Goal: Transaction & Acquisition: Purchase product/service

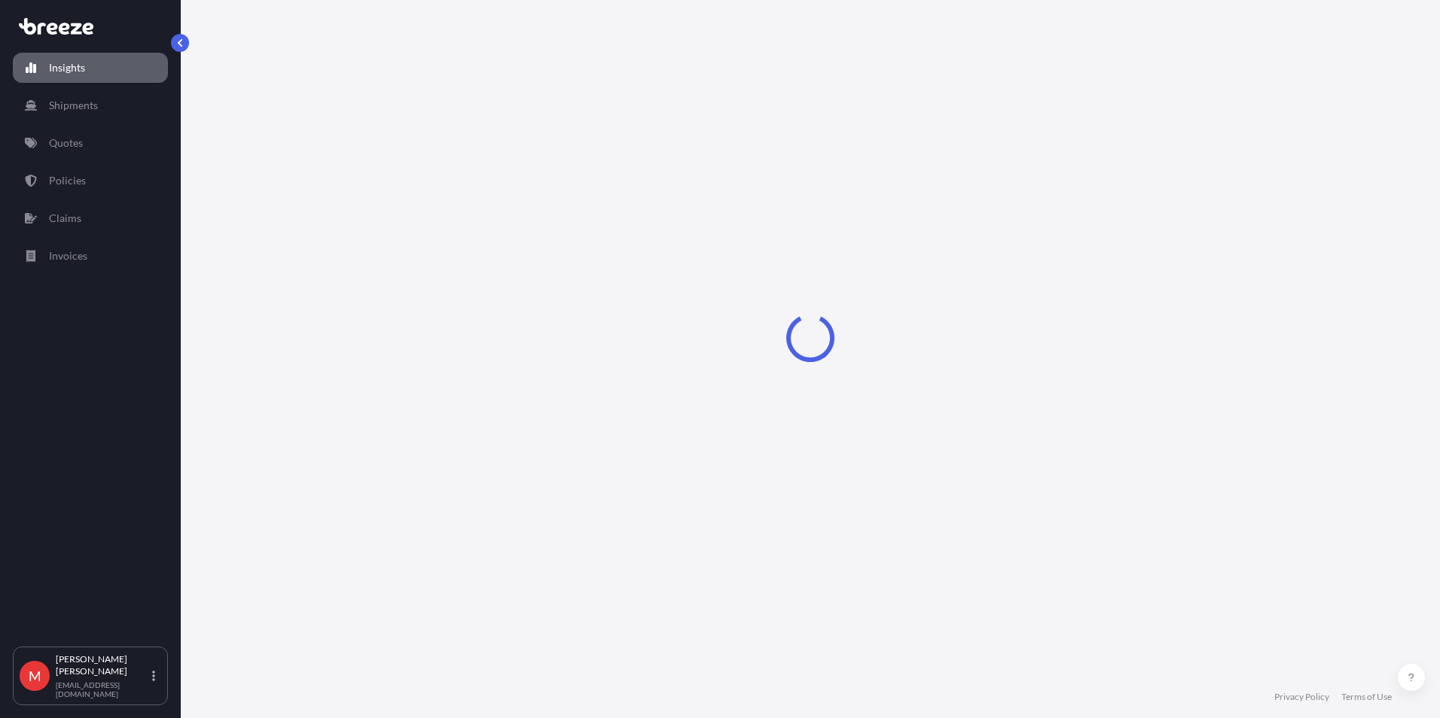
select select "2025"
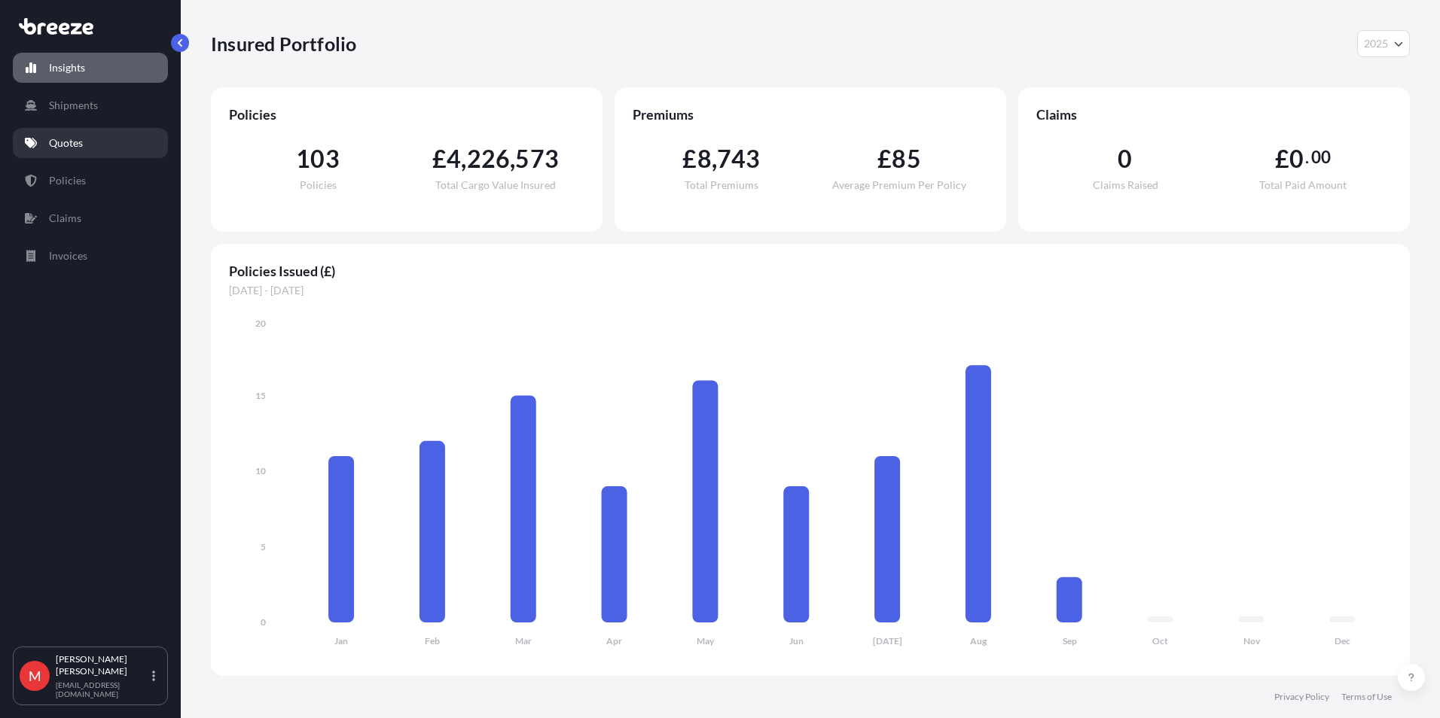
click at [59, 153] on link "Quotes" at bounding box center [90, 143] width 155 height 30
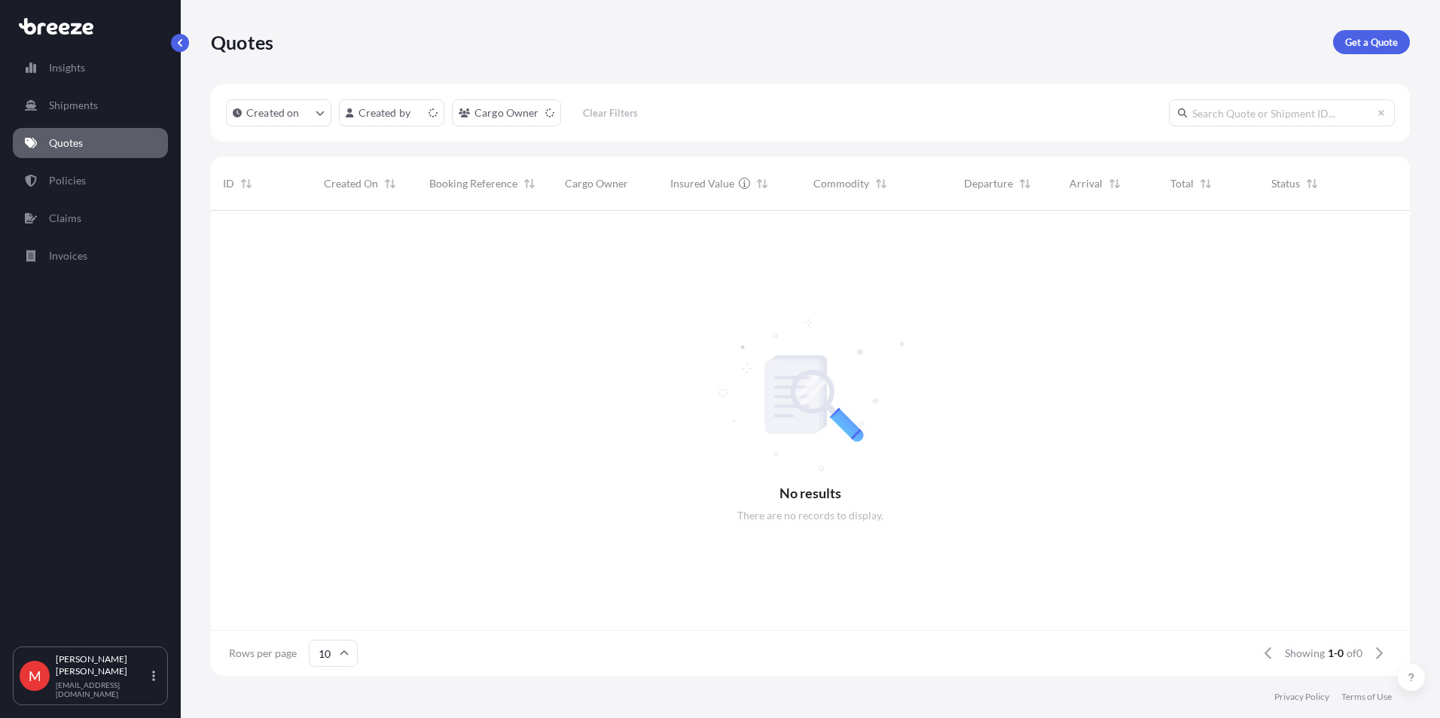
scroll to position [12, 12]
click at [1363, 38] on p "Get a Quote" at bounding box center [1371, 42] width 53 height 15
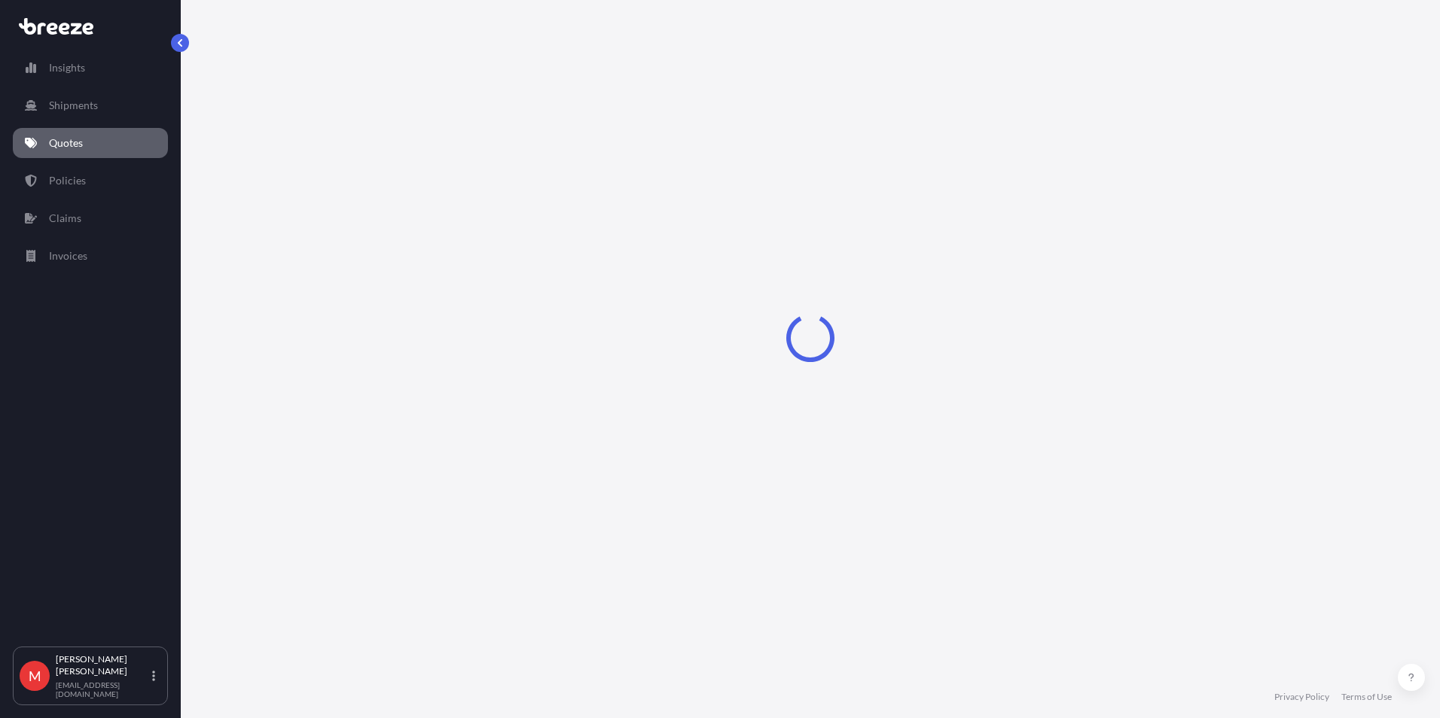
select select "Sea"
select select "1"
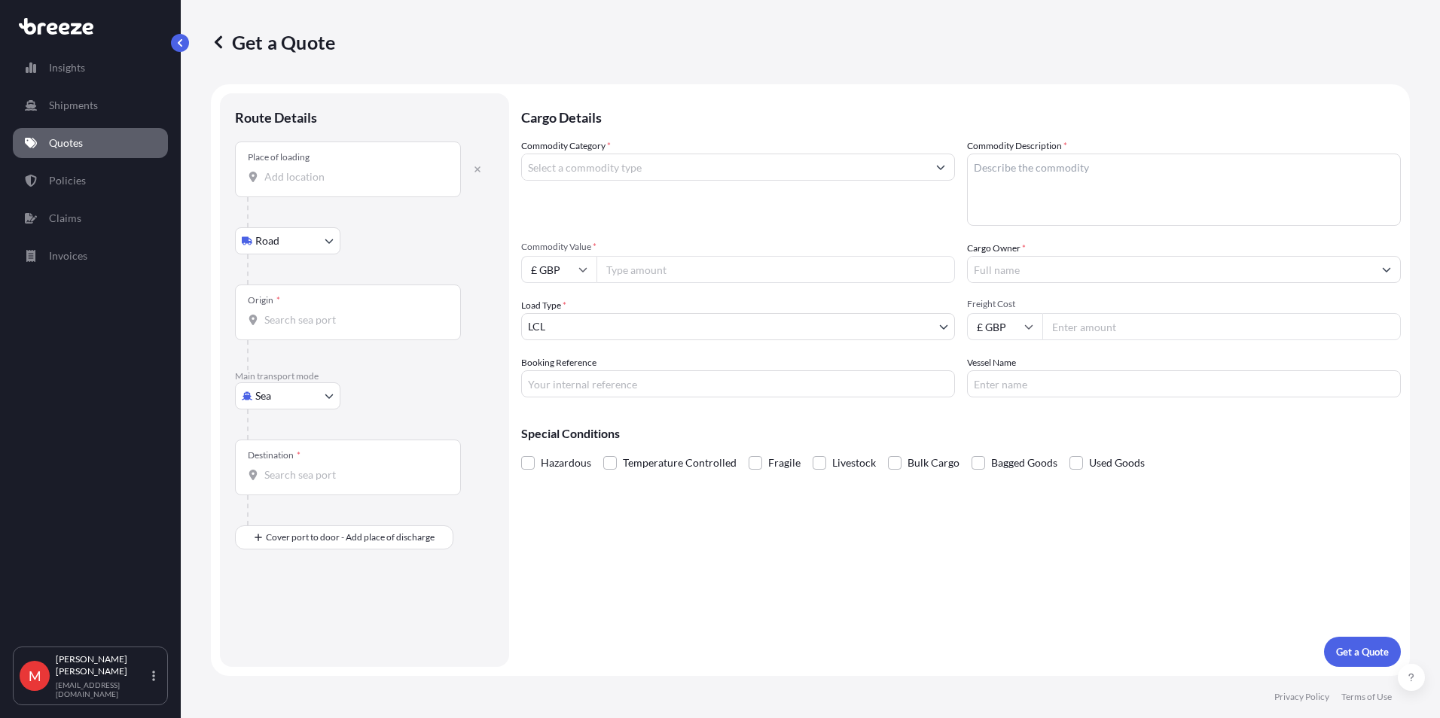
click at [280, 190] on div "Place of loading" at bounding box center [348, 170] width 226 height 56
click at [280, 184] on input "Place of loading" at bounding box center [353, 176] width 178 height 15
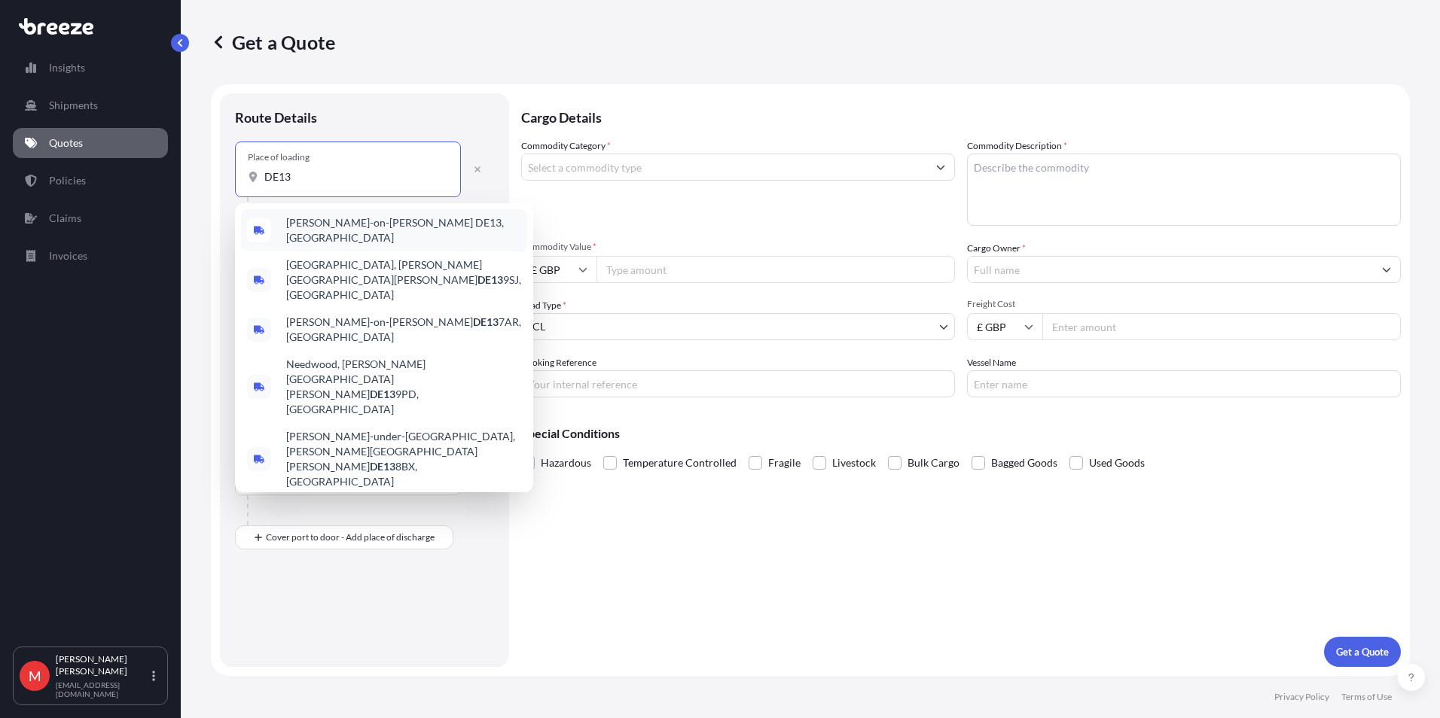
click at [319, 215] on div "[PERSON_NAME]-on-[PERSON_NAME] DE13, [GEOGRAPHIC_DATA]" at bounding box center [384, 230] width 286 height 42
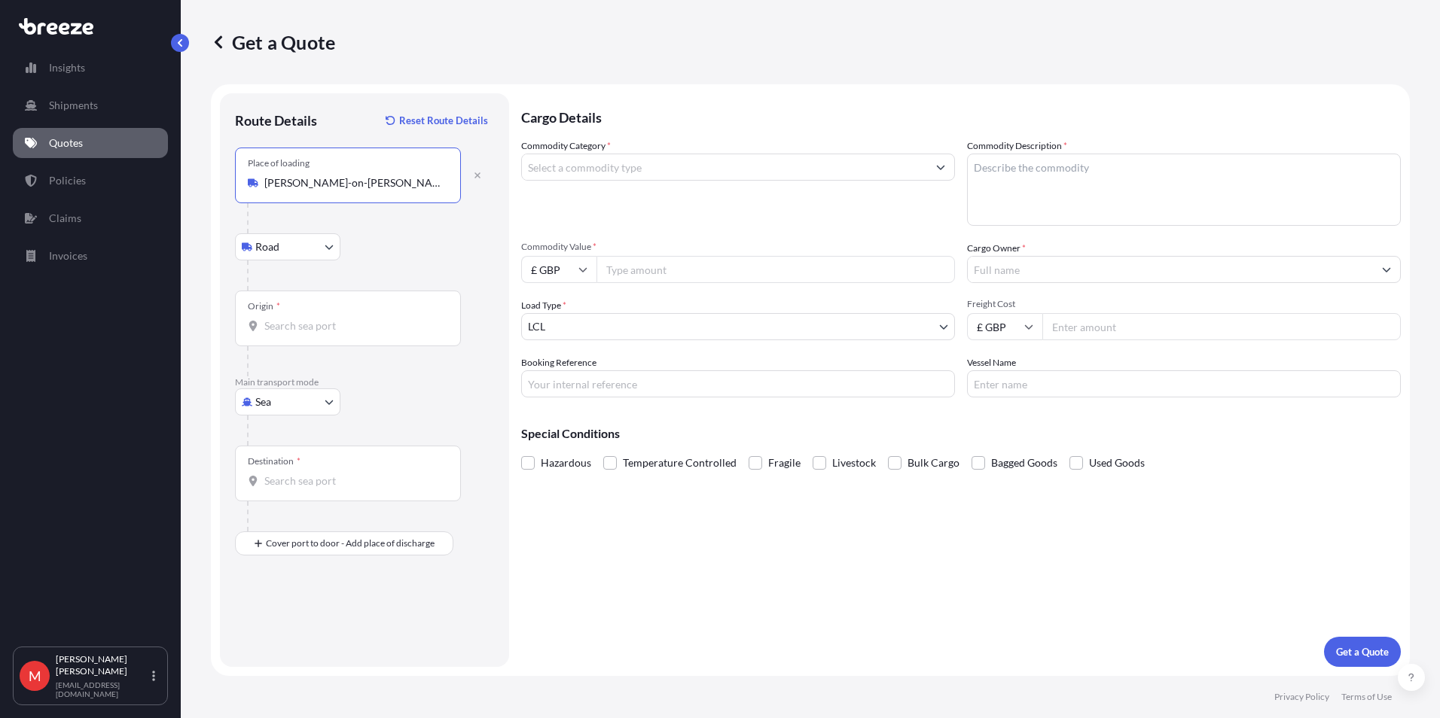
type input "[PERSON_NAME]-on-[PERSON_NAME] DE13, [GEOGRAPHIC_DATA]"
click at [294, 409] on body "0 options available. 5 options available. Insights Shipments Quotes Policies Cl…" at bounding box center [720, 359] width 1440 height 718
click at [285, 461] on div "Air" at bounding box center [287, 468] width 93 height 27
select select "Air"
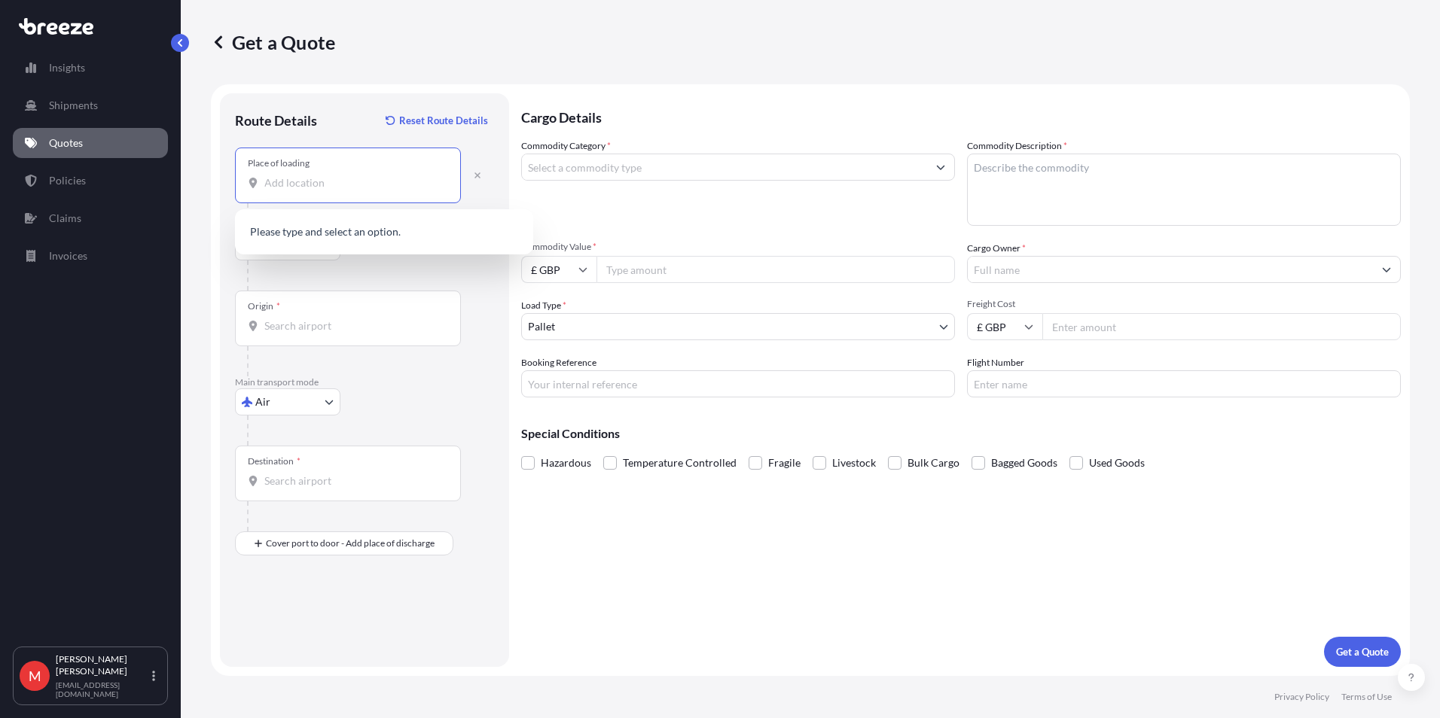
click at [331, 189] on input "Place of loading" at bounding box center [353, 182] width 178 height 15
click at [331, 229] on span "[PERSON_NAME]-on-[PERSON_NAME] DE13 0DW , [GEOGRAPHIC_DATA]" at bounding box center [403, 236] width 235 height 30
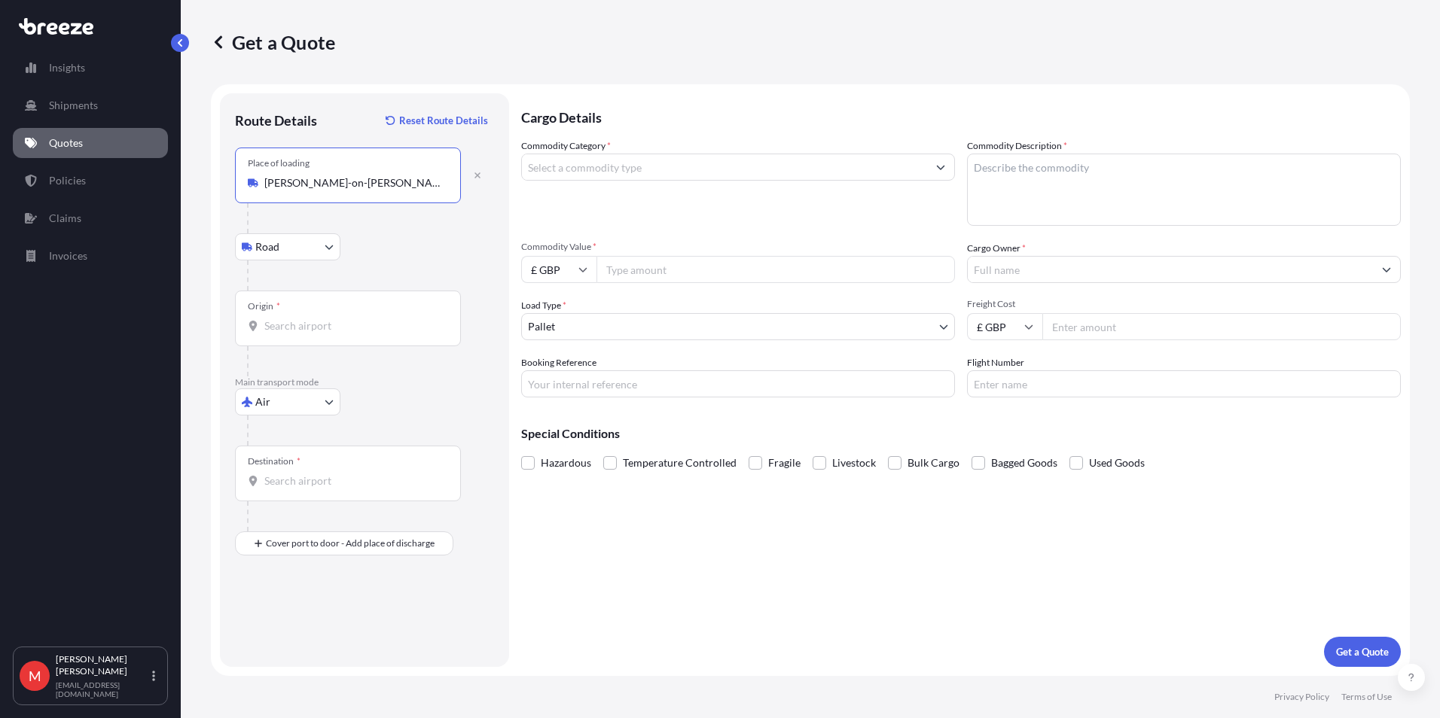
type input "[PERSON_NAME]-on-[PERSON_NAME] DE13 0DW, [GEOGRAPHIC_DATA]"
click at [300, 329] on input "Origin *" at bounding box center [353, 325] width 178 height 15
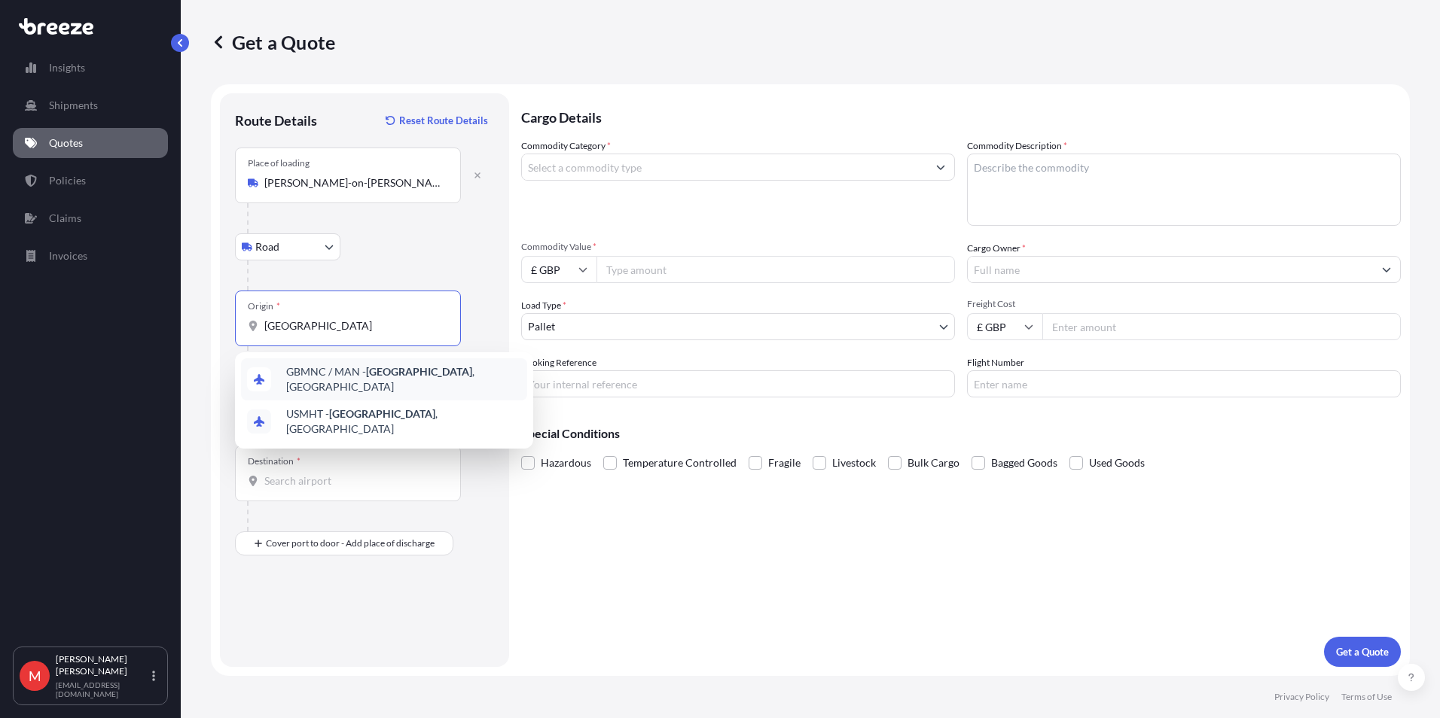
click at [349, 370] on span "GBMNC / MAN - [GEOGRAPHIC_DATA] , [GEOGRAPHIC_DATA]" at bounding box center [403, 379] width 235 height 30
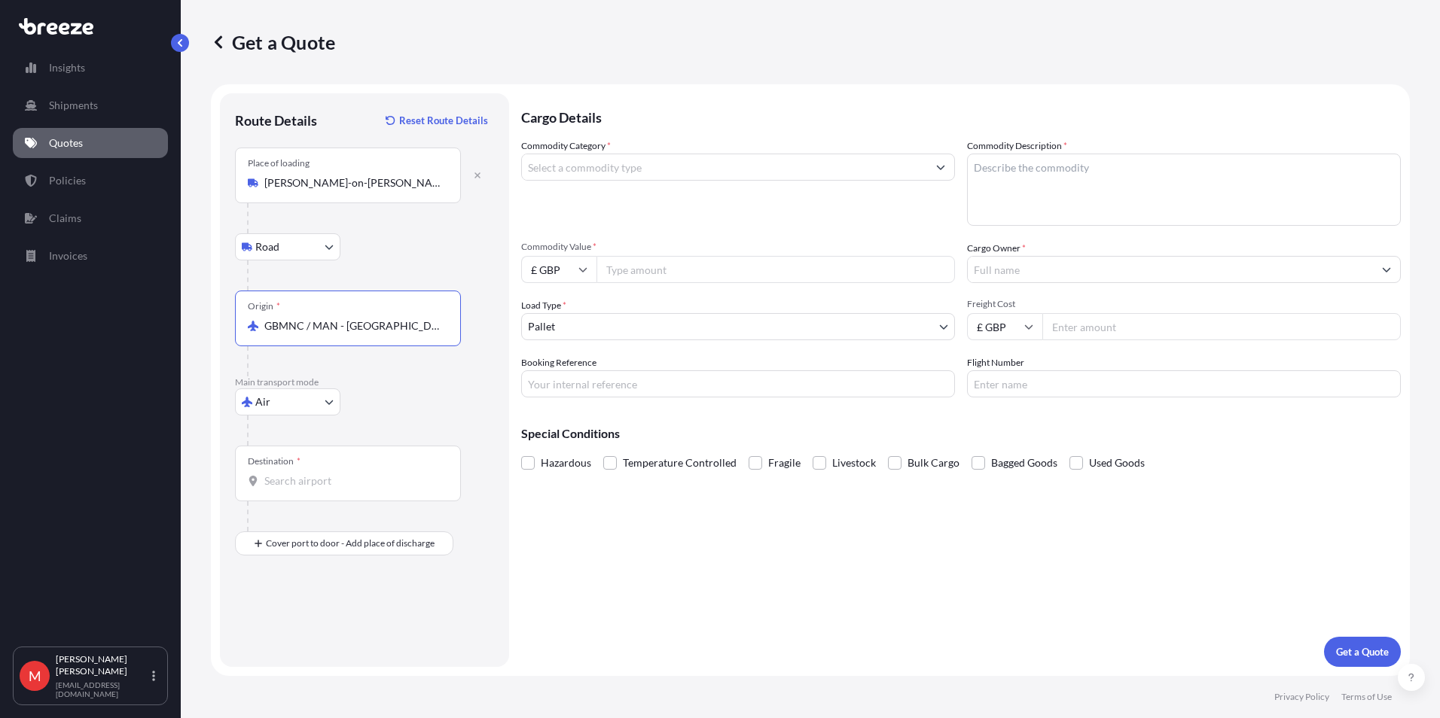
type input "GBMNC / MAN - [GEOGRAPHIC_DATA], [GEOGRAPHIC_DATA]"
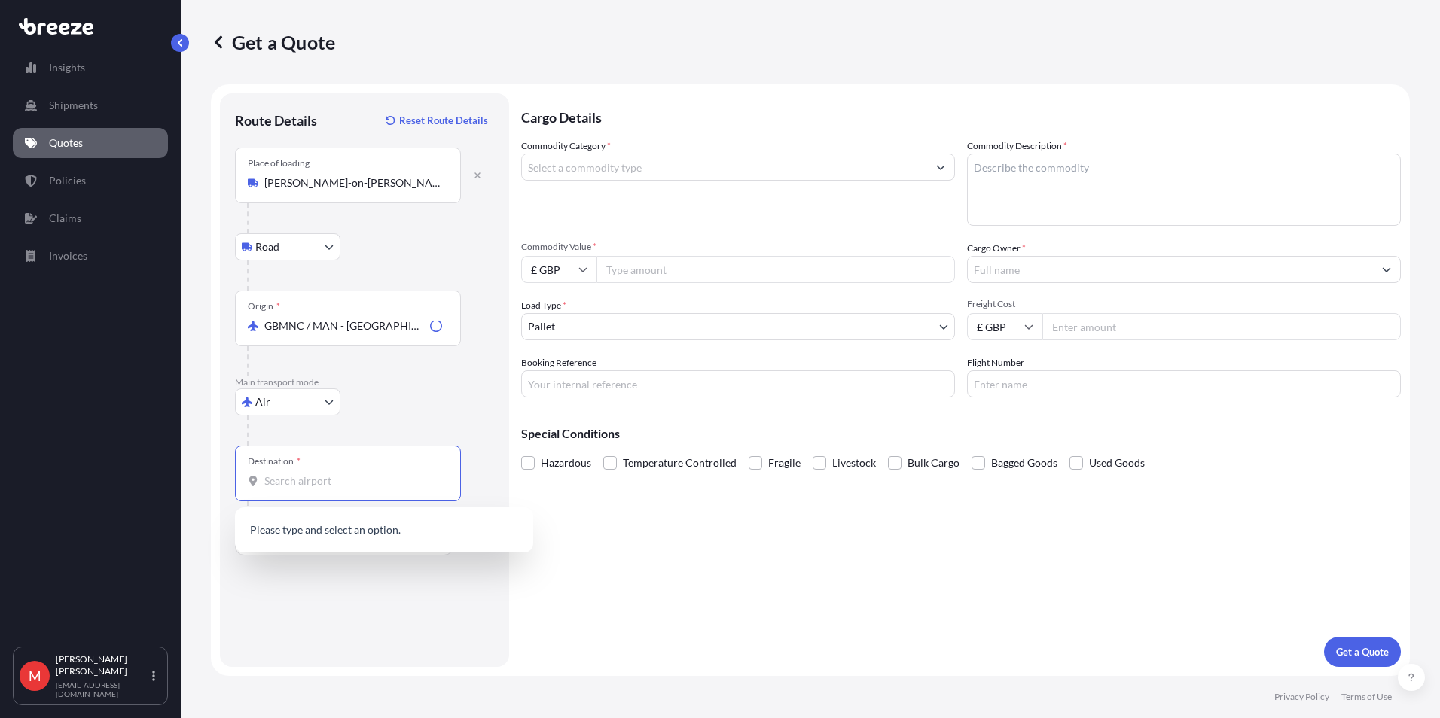
click at [296, 485] on input "Destination *" at bounding box center [353, 481] width 178 height 15
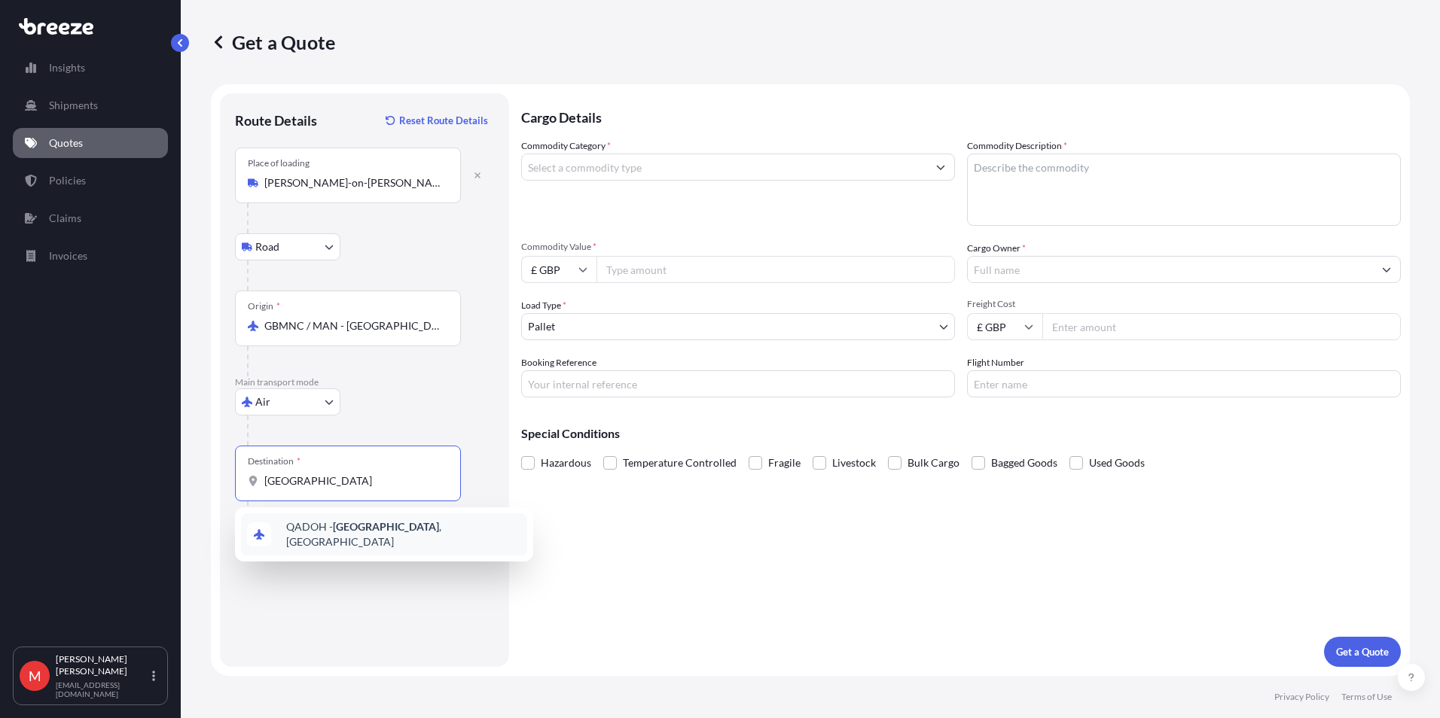
click at [307, 526] on span "QADOH - [GEOGRAPHIC_DATA] , [GEOGRAPHIC_DATA]" at bounding box center [403, 534] width 235 height 30
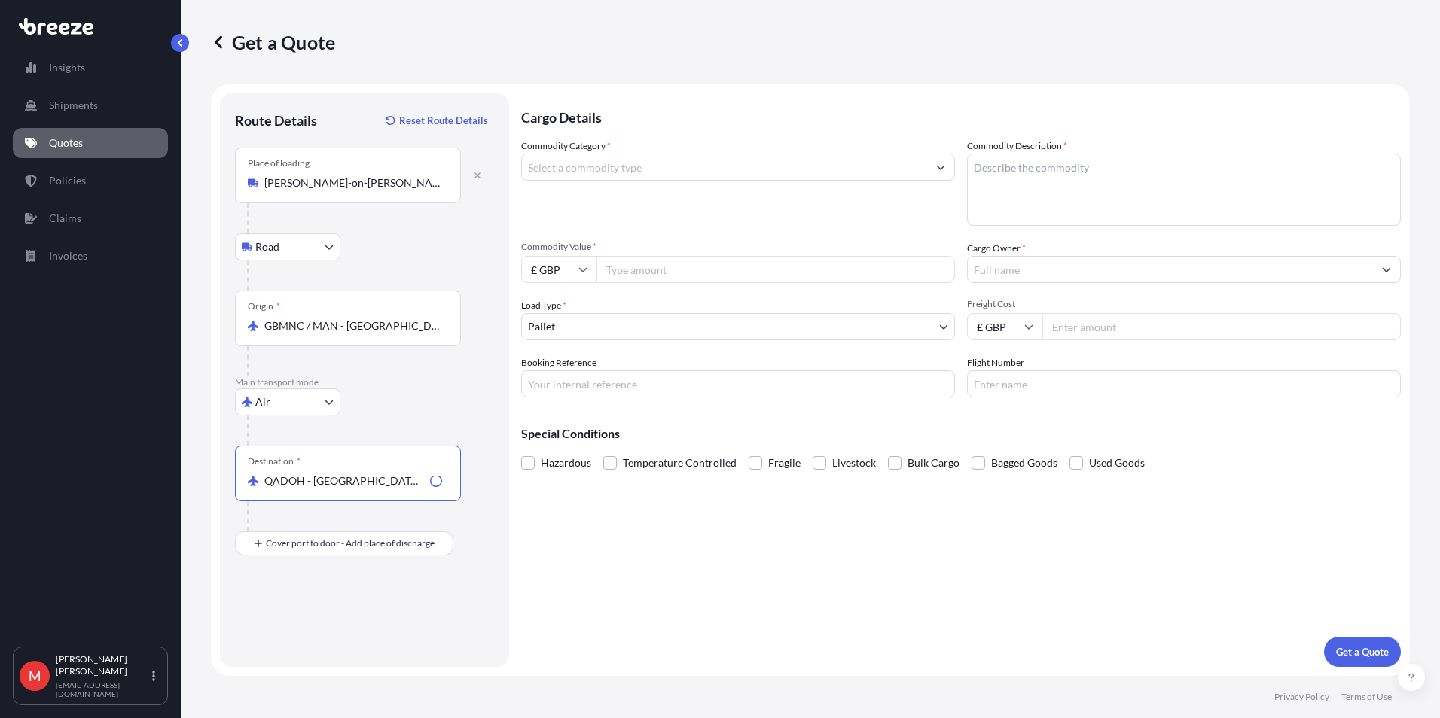
type input "QADOH - [GEOGRAPHIC_DATA], [GEOGRAPHIC_DATA]"
click at [551, 167] on input "Commodity Category *" at bounding box center [724, 167] width 405 height 27
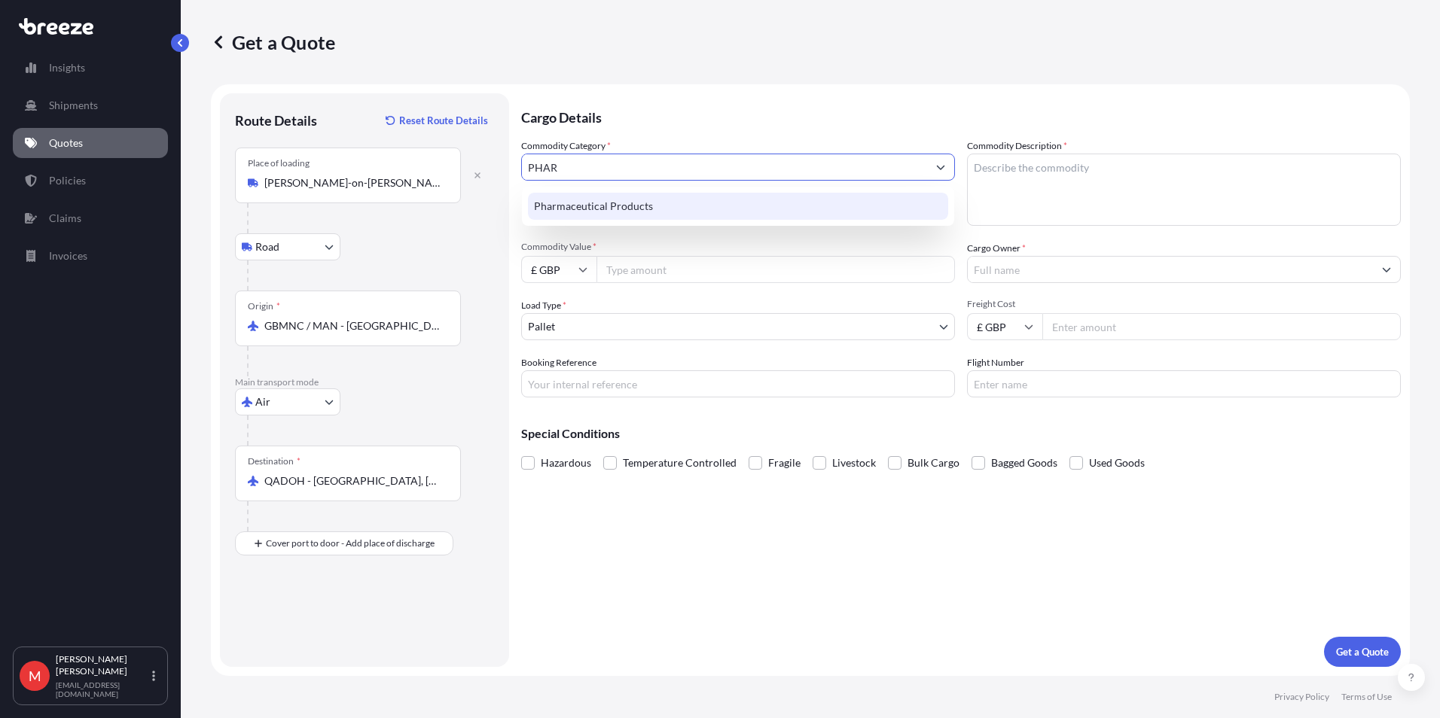
click at [583, 209] on div "Pharmaceutical Products" at bounding box center [738, 206] width 420 height 27
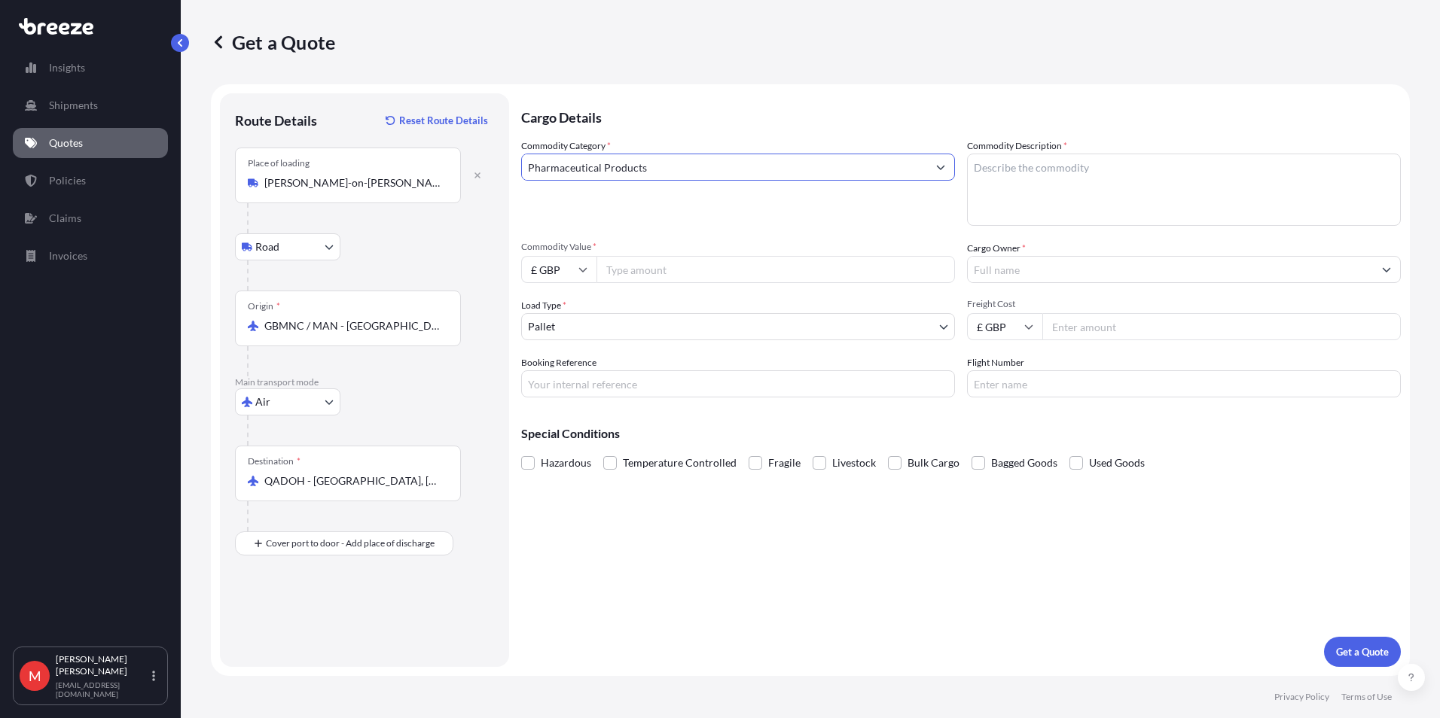
type input "Pharmaceutical Products"
click at [1045, 200] on textarea "Commodity Description *" at bounding box center [1184, 190] width 434 height 72
click at [1184, 161] on textarea "ANIMAL HEALTH CARE PRODUCTS - L LAMB KICK START 100 ML TWIN LAMB SOLUTION 450ML…" at bounding box center [1184, 190] width 434 height 72
type textarea "ANIMAL HEALTH CARE PRODUCTS - LAMB KICK START 100 ML TWIN LAMB SOLUTION 450ML S…"
drag, startPoint x: 626, startPoint y: 275, endPoint x: 571, endPoint y: 272, distance: 55.8
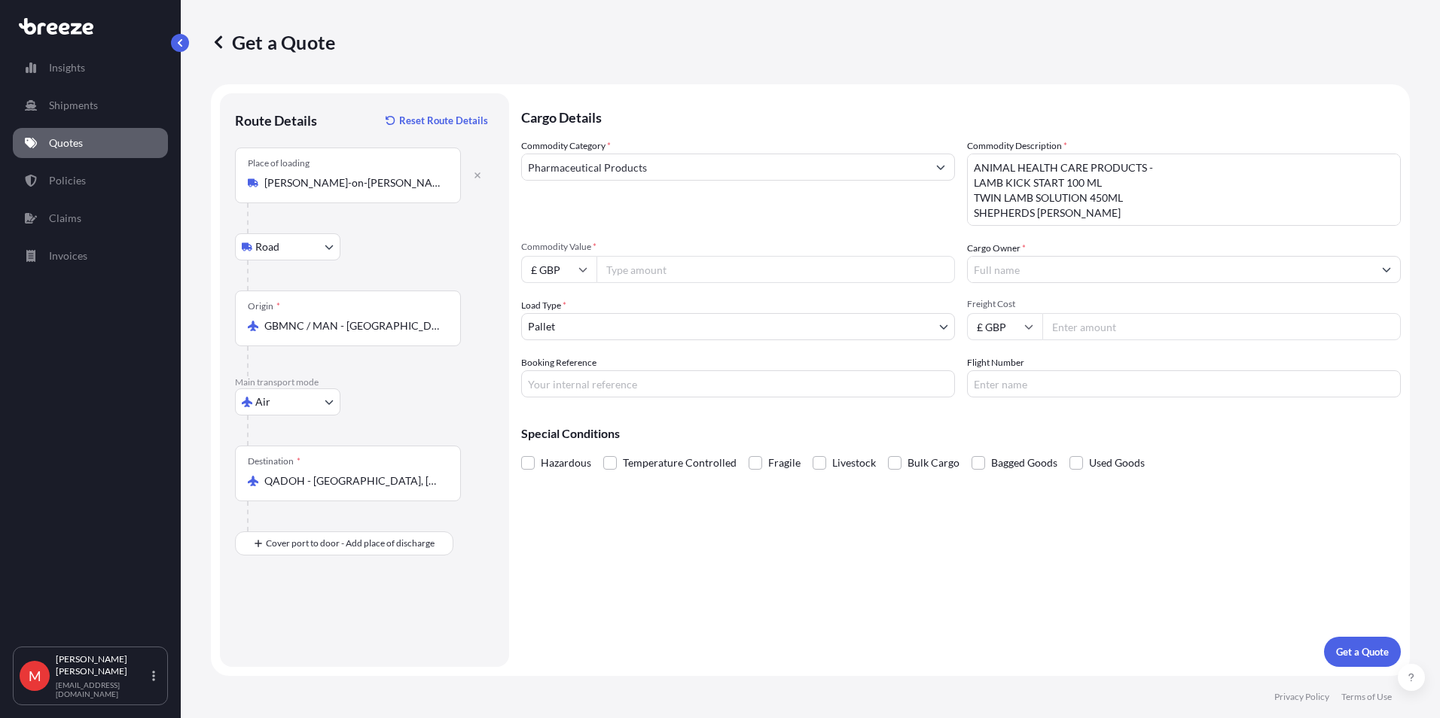
click at [624, 273] on input "Commodity Value *" at bounding box center [775, 269] width 358 height 27
type input "5589.06"
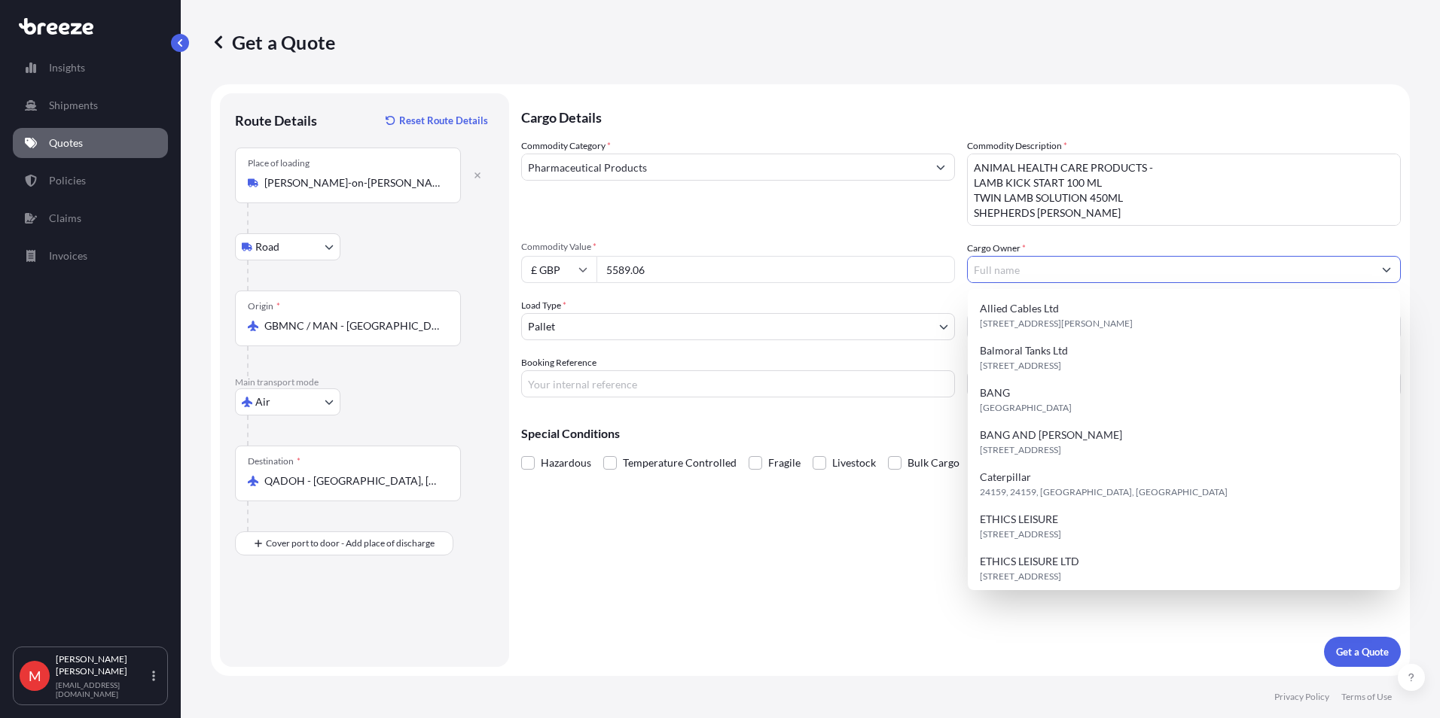
type input "N"
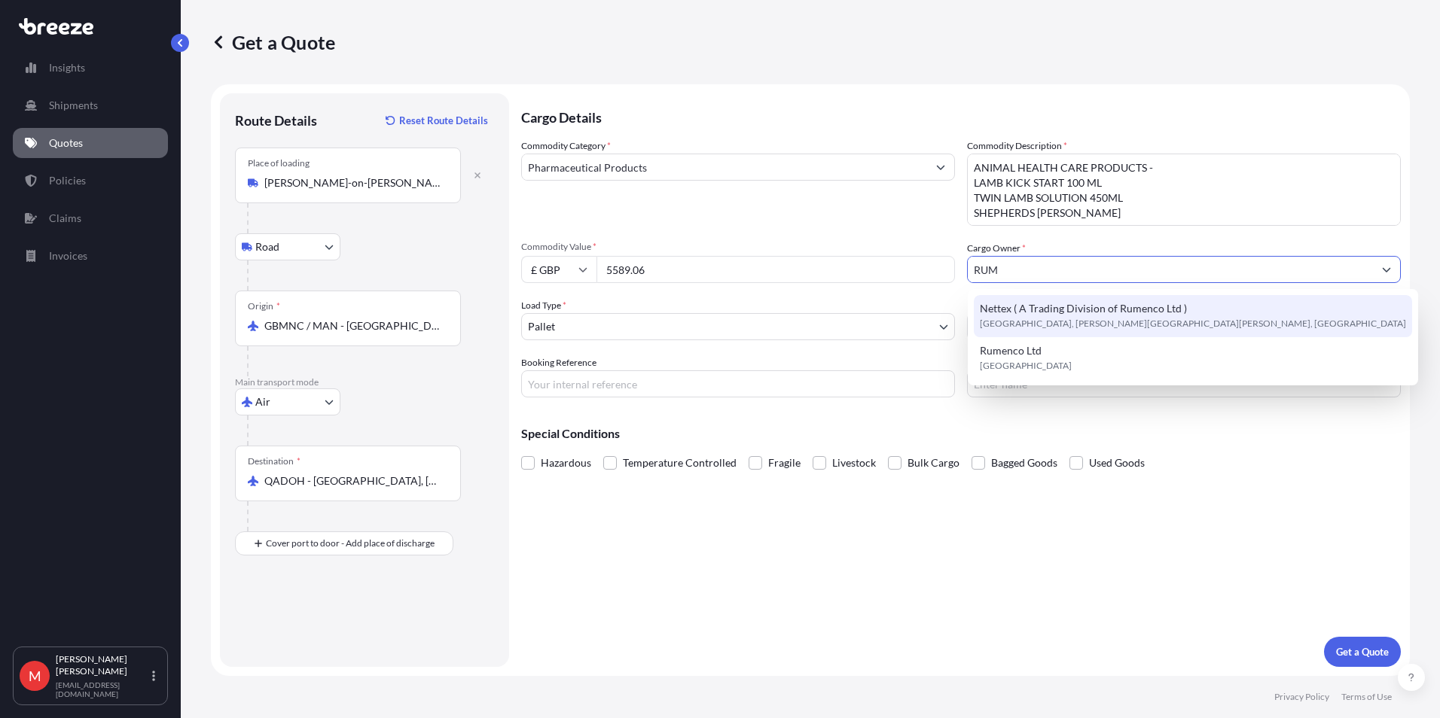
click at [1064, 301] on span "Nettex ( A Trading Division of Rumenco Ltd )" at bounding box center [1082, 308] width 207 height 15
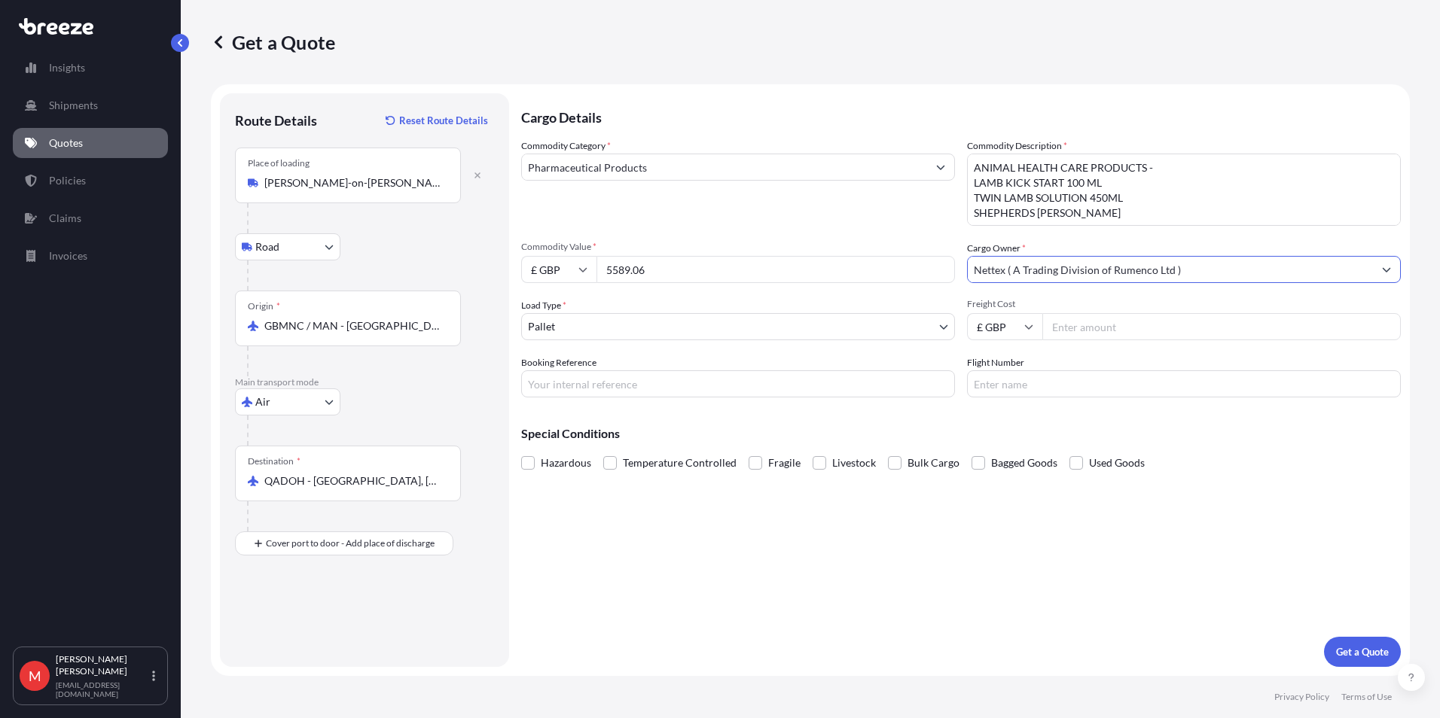
type input "Nettex ( A Trading Division of Rumenco Ltd )"
click at [1141, 331] on input "Freight Cost" at bounding box center [1221, 326] width 358 height 27
type input "1320"
type input "S00006473"
click at [1368, 641] on button "Get a Quote" at bounding box center [1362, 652] width 77 height 30
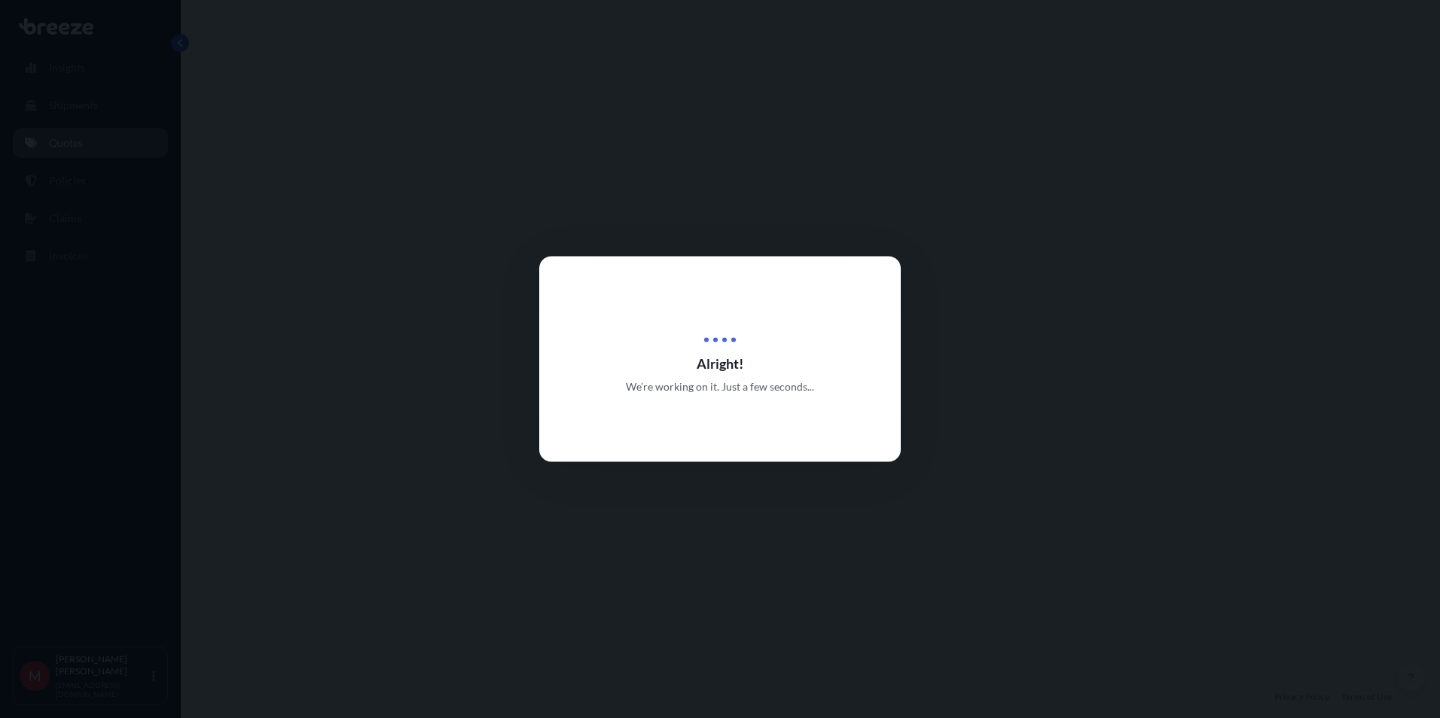
select select "Road"
select select "Air"
select select "1"
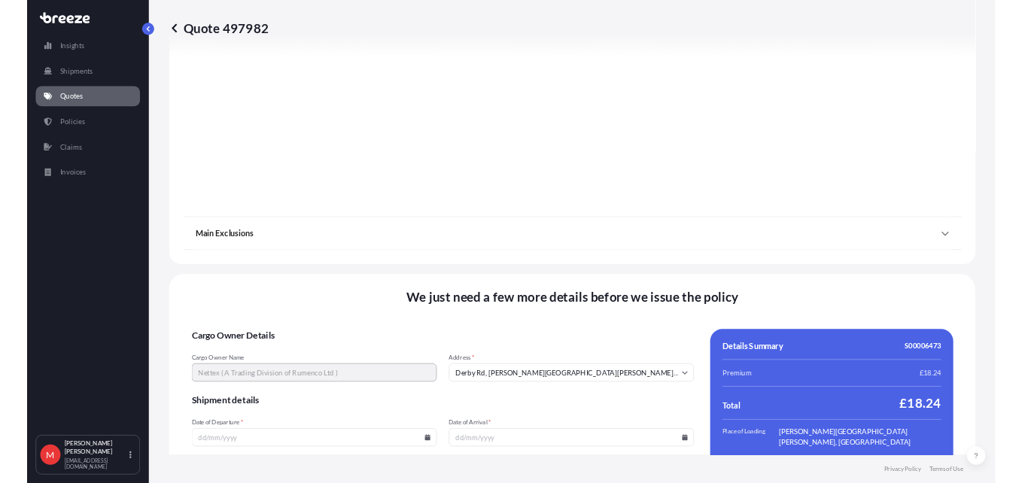
scroll to position [1792, 0]
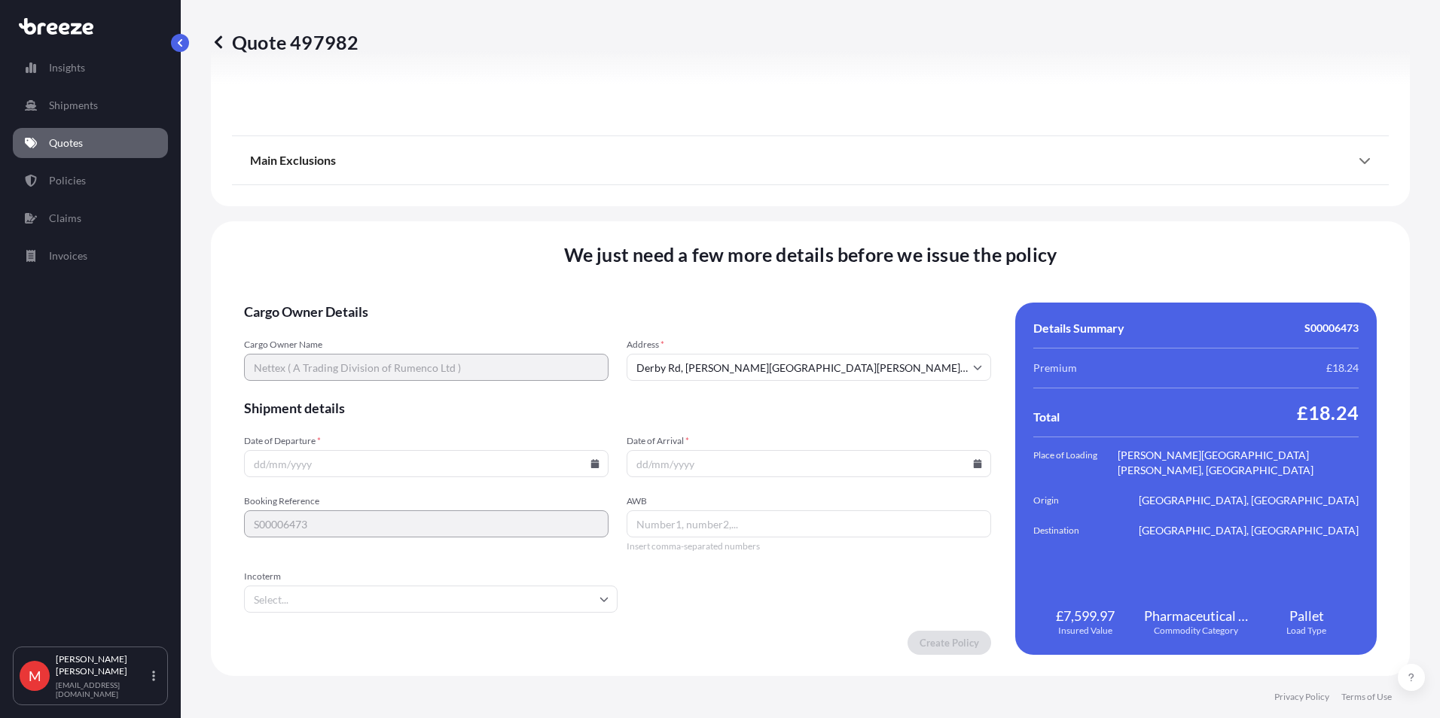
click at [590, 465] on icon at bounding box center [594, 463] width 9 height 9
click at [528, 464] on input "Date of Departure *" at bounding box center [426, 463] width 364 height 27
click at [323, 599] on input "Incoterm" at bounding box center [430, 599] width 373 height 27
type input "C"
click at [342, 654] on div "Create Policy" at bounding box center [617, 643] width 747 height 24
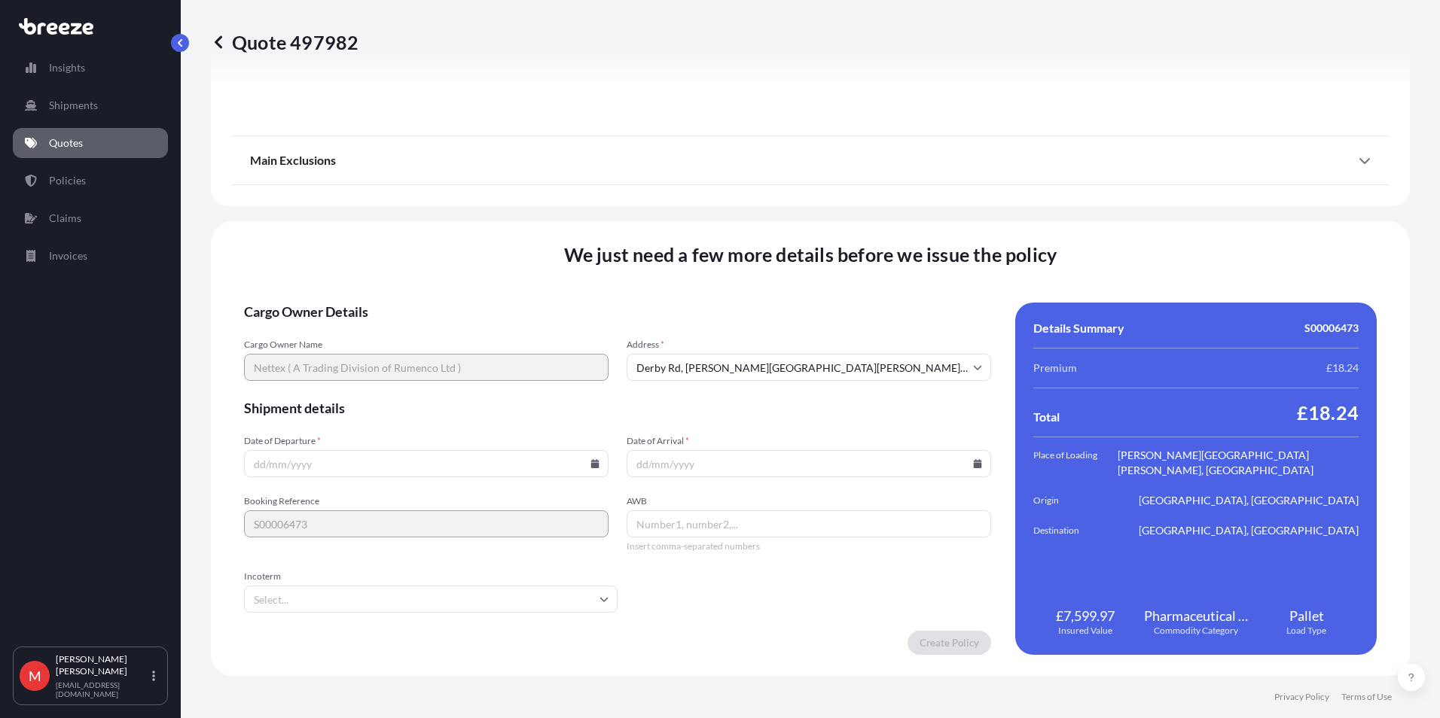
click at [668, 523] on input "AWB" at bounding box center [808, 523] width 364 height 27
type input "23582141920"
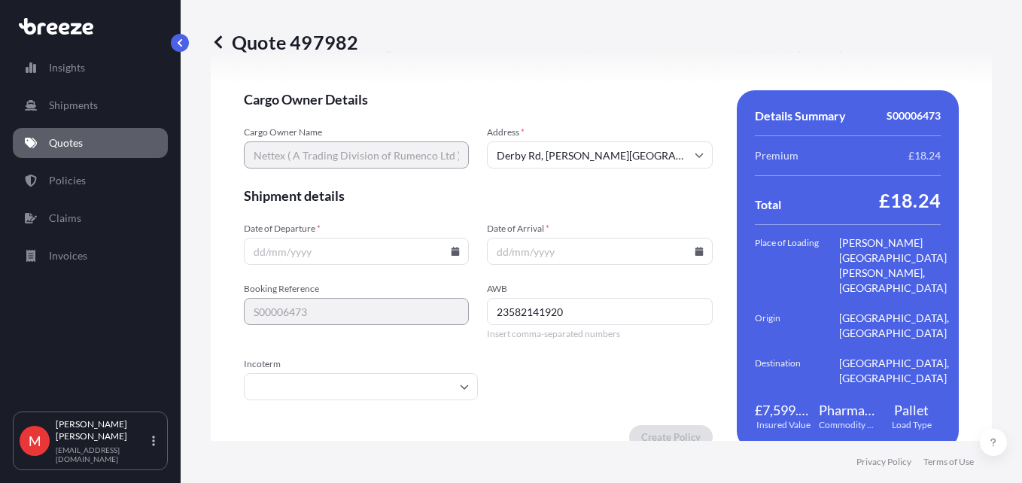
scroll to position [2027, 0]
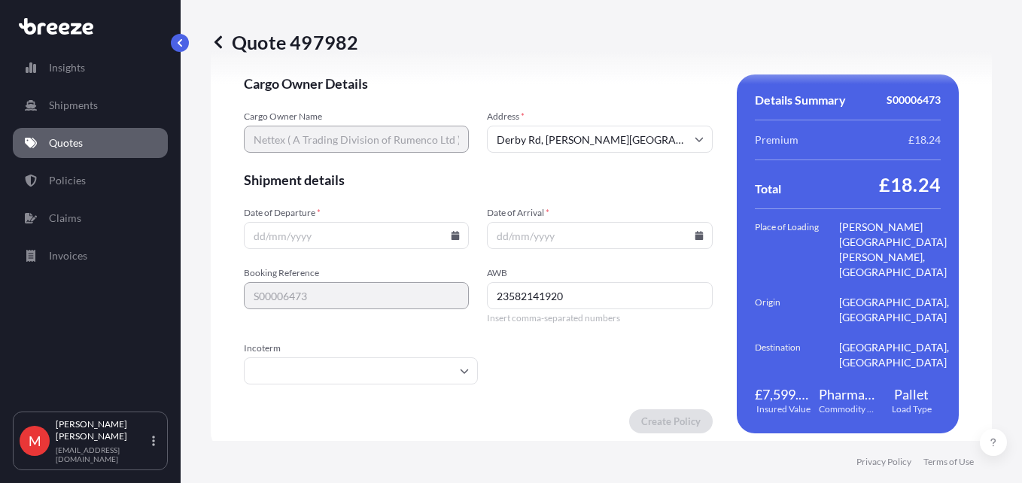
click at [451, 231] on icon at bounding box center [455, 235] width 9 height 9
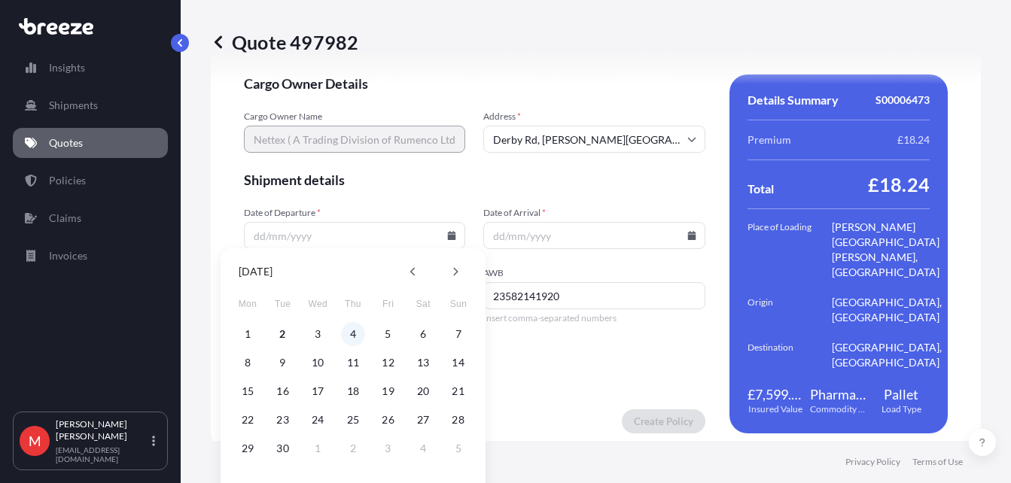
click at [357, 331] on button "4" at bounding box center [353, 334] width 24 height 24
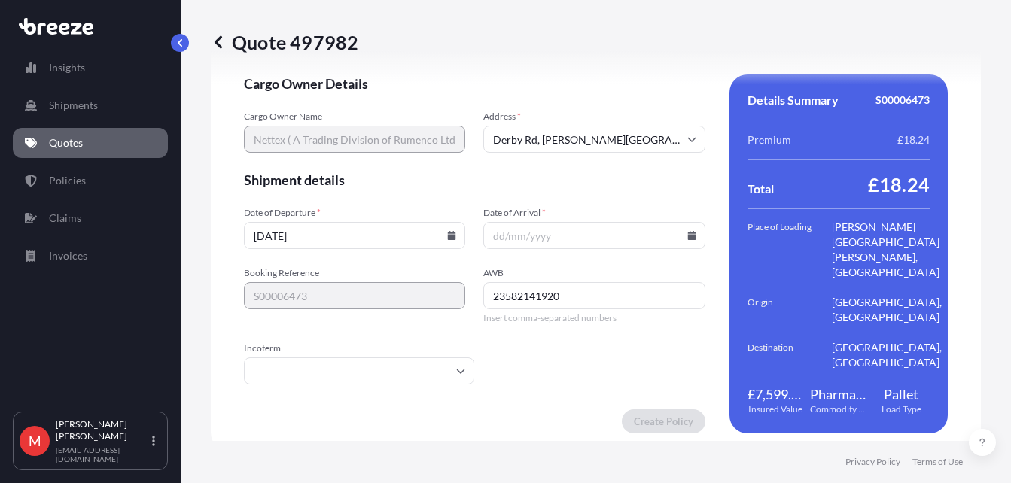
type input "[DATE]"
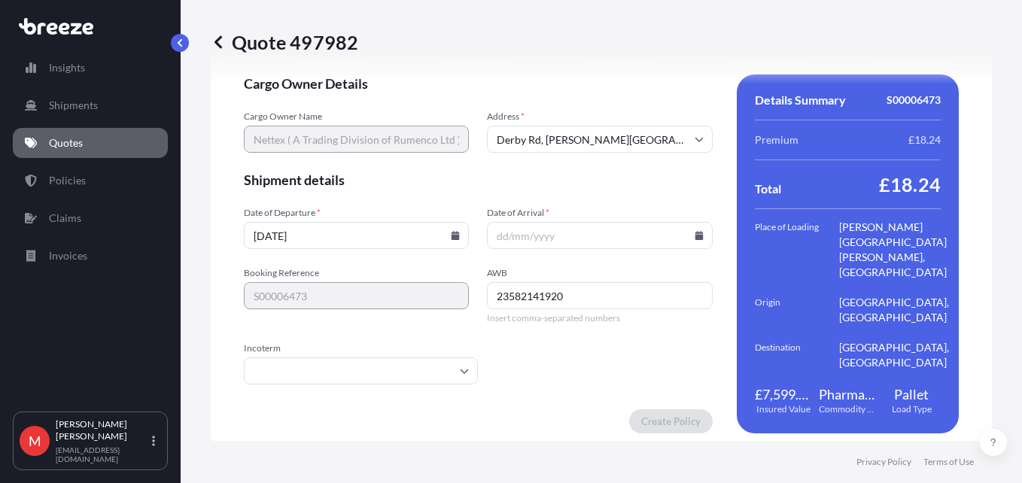
click at [695, 231] on icon at bounding box center [699, 235] width 9 height 9
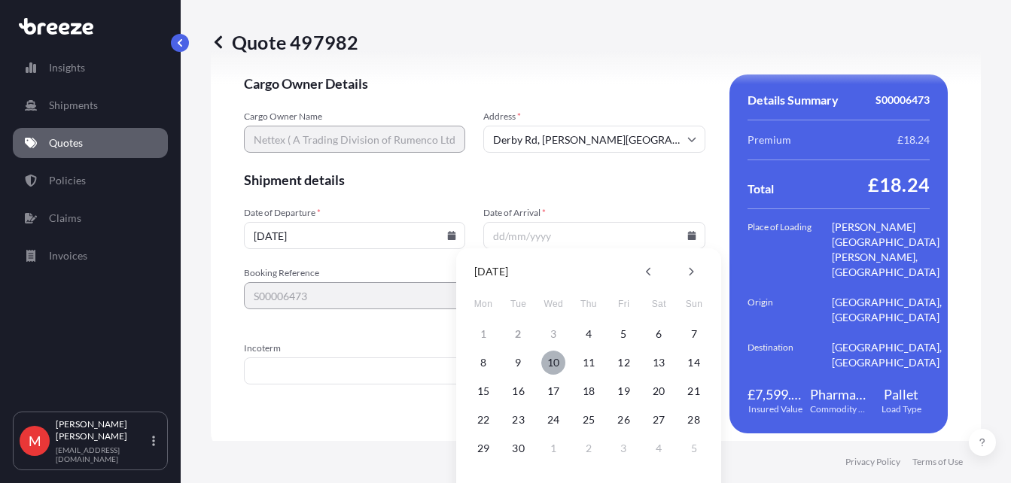
click at [554, 361] on button "10" at bounding box center [553, 363] width 24 height 24
type input "[DATE]"
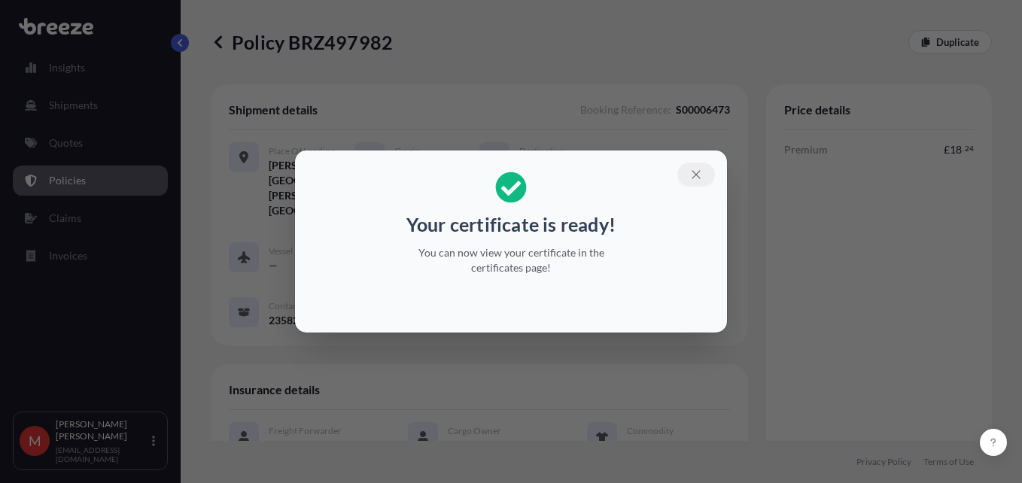
click at [699, 169] on icon "button" at bounding box center [697, 175] width 14 height 14
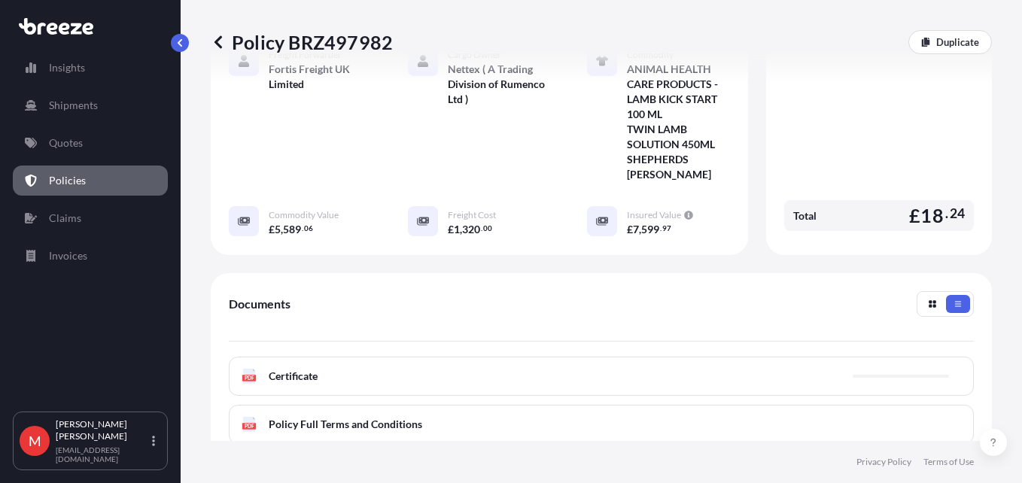
scroll to position [452, 0]
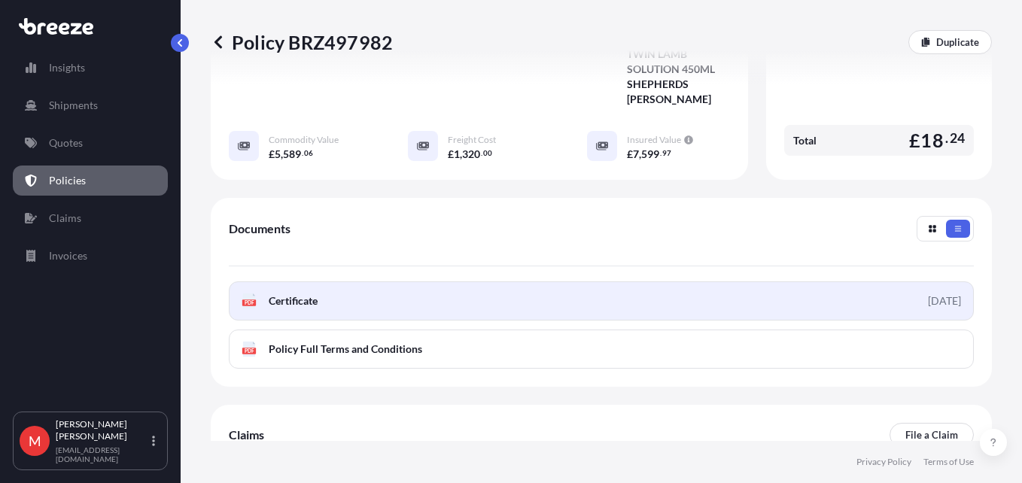
click at [299, 294] on span "Certificate" at bounding box center [293, 301] width 49 height 15
